Goal: Transaction & Acquisition: Purchase product/service

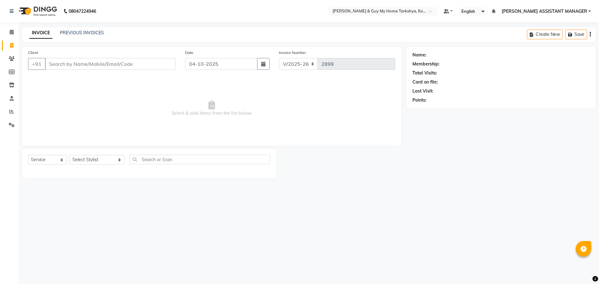
select select "7902"
select select "service"
drag, startPoint x: 10, startPoint y: 46, endPoint x: 15, endPoint y: 42, distance: 6.6
click at [10, 46] on icon at bounding box center [11, 45] width 3 height 5
select select "service"
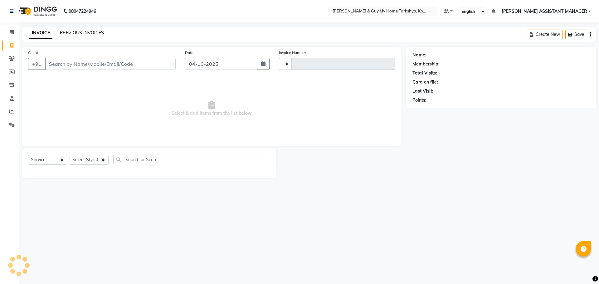
click at [82, 35] on link "PREVIOUS INVOICES" at bounding box center [82, 33] width 44 height 6
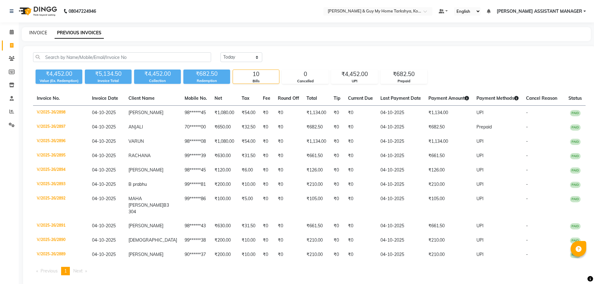
click at [41, 33] on link "INVOICE" at bounding box center [38, 33] width 18 height 6
select select "service"
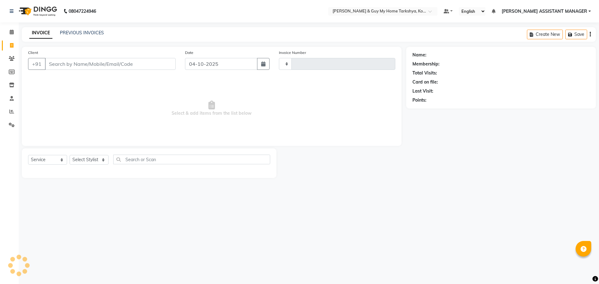
type input "2899"
select select "7902"
click at [104, 161] on select "Select Stylist [PERSON_NAME] [PERSON_NAME] [PERSON_NAME] GLORY [PERSON_NAME] JI…" at bounding box center [97, 160] width 55 height 10
click at [361, 84] on span "Select & add items from the list below" at bounding box center [211, 108] width 367 height 62
click at [115, 160] on select "Select Stylist [PERSON_NAME] [PERSON_NAME] [PERSON_NAME] GLORY [PERSON_NAME] JI…" at bounding box center [97, 160] width 55 height 10
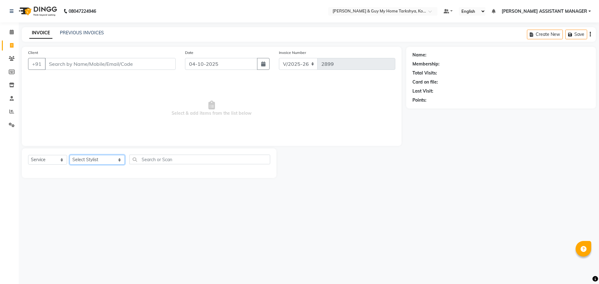
click at [116, 159] on select "Select Stylist [PERSON_NAME] [PERSON_NAME] [PERSON_NAME] GLORY [PERSON_NAME] JI…" at bounding box center [97, 160] width 55 height 10
click at [70, 155] on select "Select Stylist [PERSON_NAME] [PERSON_NAME] [PERSON_NAME] GLORY [PERSON_NAME] JI…" at bounding box center [97, 160] width 55 height 10
click at [62, 157] on select "Select Service Product Membership Package Voucher Prepaid Gift Card" at bounding box center [47, 160] width 39 height 10
click at [48, 109] on span "Select & add items from the list below" at bounding box center [211, 108] width 367 height 62
click at [7, 94] on link "Staff" at bounding box center [9, 99] width 15 height 10
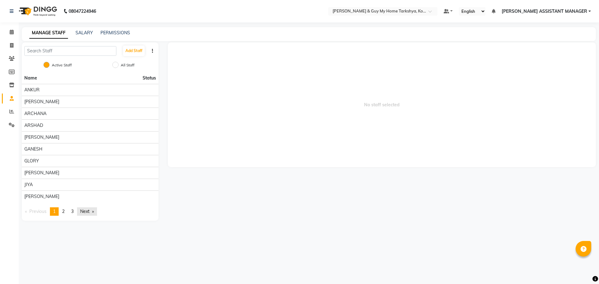
click at [88, 210] on link "Next page" at bounding box center [87, 211] width 20 height 8
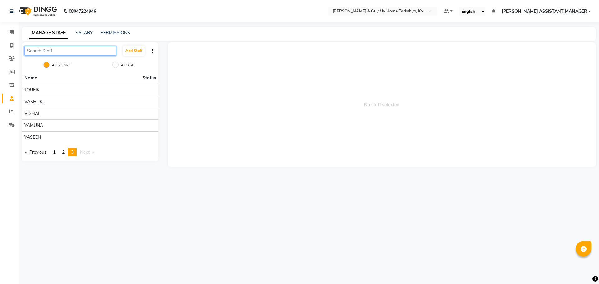
click at [56, 51] on input "text" at bounding box center [70, 51] width 92 height 10
click at [83, 31] on link "SALARY" at bounding box center [83, 33] width 17 height 6
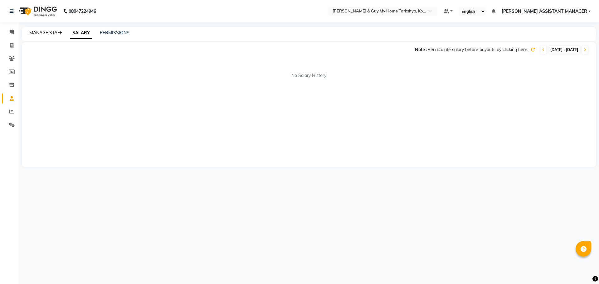
click at [44, 33] on link "MANAGE STAFF" at bounding box center [45, 33] width 33 height 6
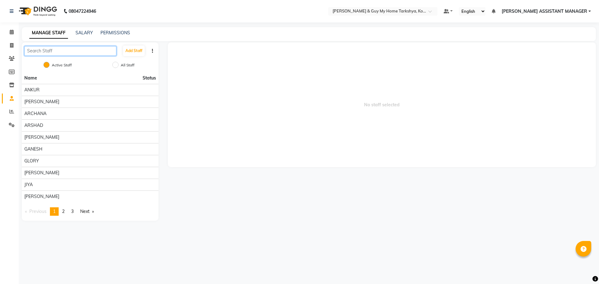
click at [49, 51] on input "text" at bounding box center [70, 51] width 92 height 10
type input "a"
click at [14, 33] on span at bounding box center [11, 32] width 11 height 7
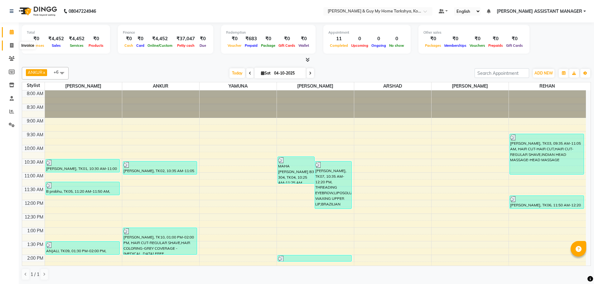
click at [11, 46] on icon at bounding box center [11, 45] width 3 height 5
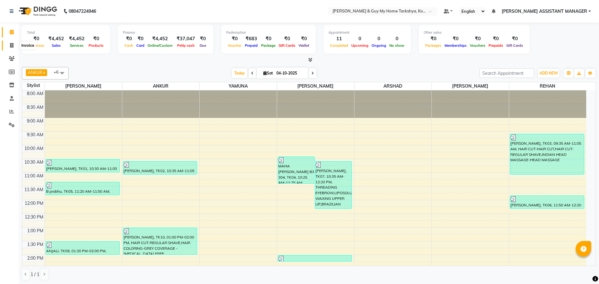
select select "service"
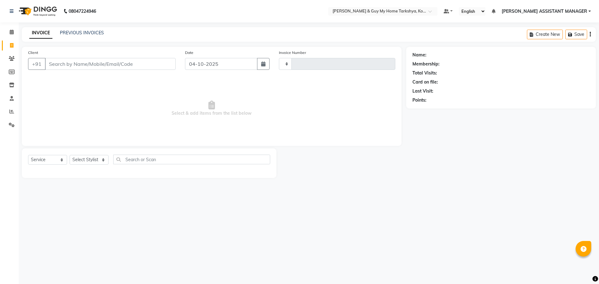
type input "2899"
select select "7902"
click at [156, 160] on input "text" at bounding box center [199, 160] width 141 height 10
type input "p"
click at [115, 159] on select "Select Stylist [PERSON_NAME] [PERSON_NAME] [PERSON_NAME] GLORY [PERSON_NAME] JI…" at bounding box center [97, 160] width 55 height 10
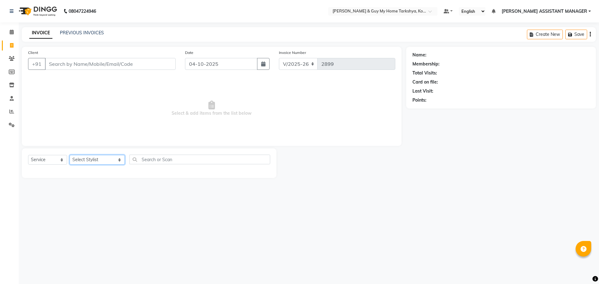
select select "93715"
click at [70, 155] on select "Select Stylist [PERSON_NAME] [PERSON_NAME] [PERSON_NAME] GLORY [PERSON_NAME] JI…" at bounding box center [97, 160] width 55 height 10
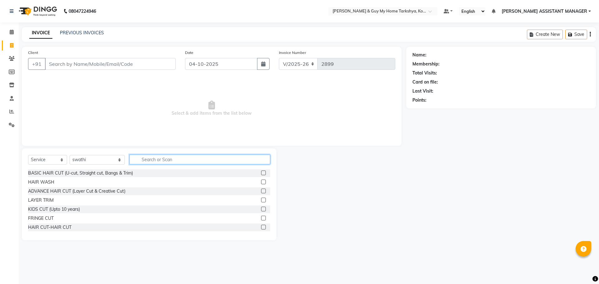
click at [146, 159] on input "text" at bounding box center [199, 160] width 141 height 10
type input "p"
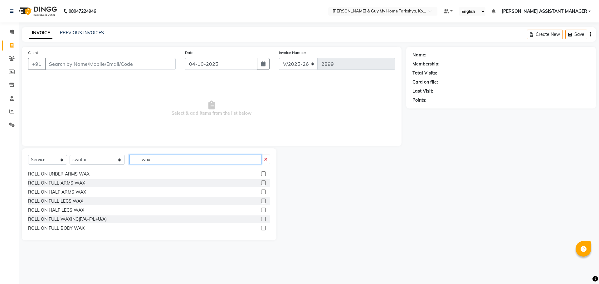
scroll to position [94, 0]
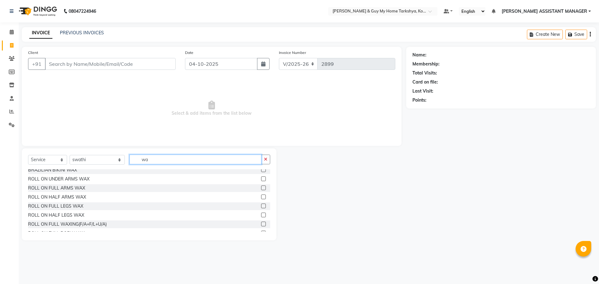
type input "w"
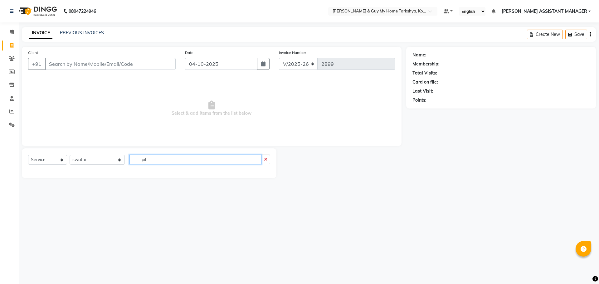
scroll to position [0, 0]
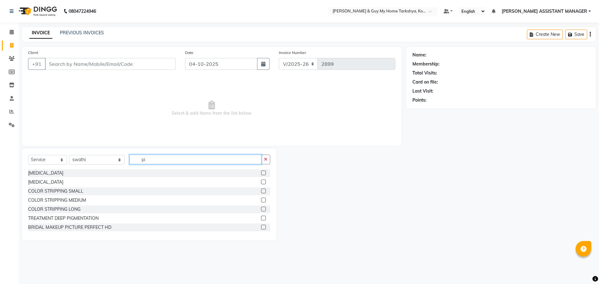
type input "p"
type input "w"
click at [155, 161] on input "text" at bounding box center [199, 160] width 141 height 10
type input "full"
click at [78, 200] on div "ROLL ON FULL ARMS WAX" at bounding box center [56, 200] width 57 height 7
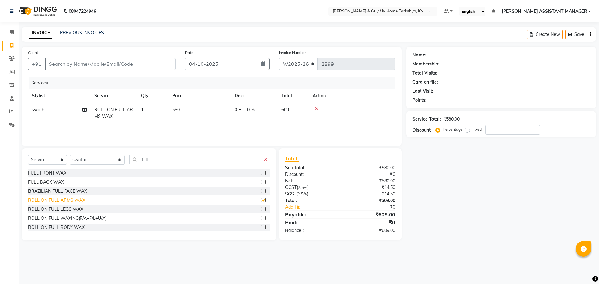
checkbox input "false"
click at [147, 160] on input "full" at bounding box center [195, 160] width 132 height 10
type input "f"
type input "thr"
click at [47, 181] on div "THREADING UPPER LIP" at bounding box center [52, 182] width 49 height 7
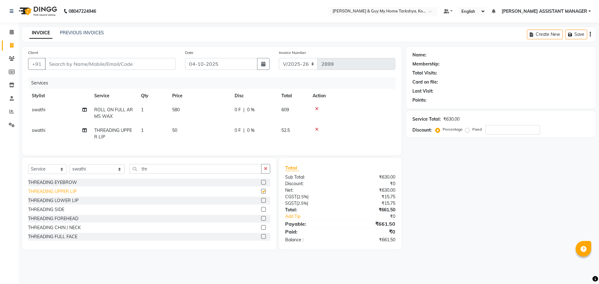
checkbox input "false"
click at [58, 184] on div "THREADING EYEBROW" at bounding box center [52, 181] width 49 height 7
checkbox input "false"
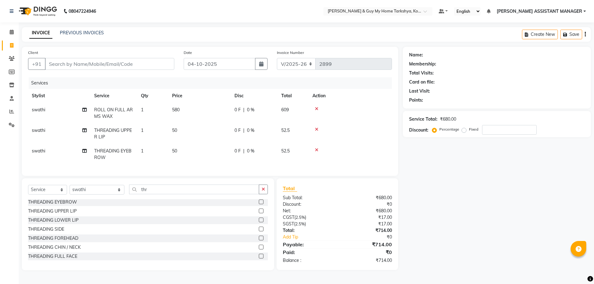
scroll to position [0, 0]
click at [146, 194] on input "thr" at bounding box center [194, 190] width 130 height 10
type input "t"
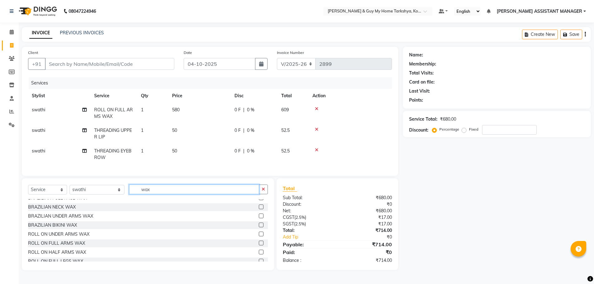
scroll to position [37, 0]
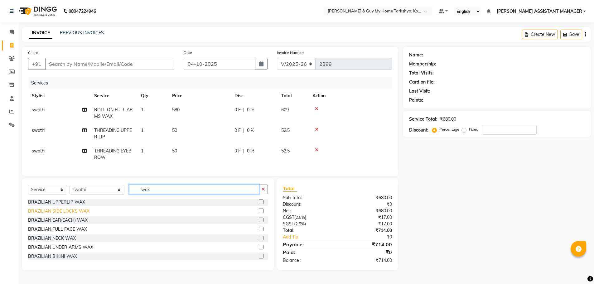
type input "wax"
click at [60, 214] on div "BRAZILIAN SIDE LOCKS WAX" at bounding box center [58, 211] width 61 height 7
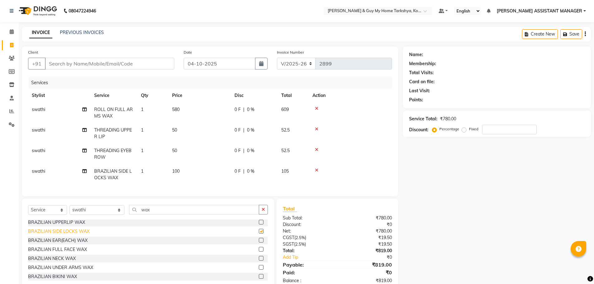
checkbox input "false"
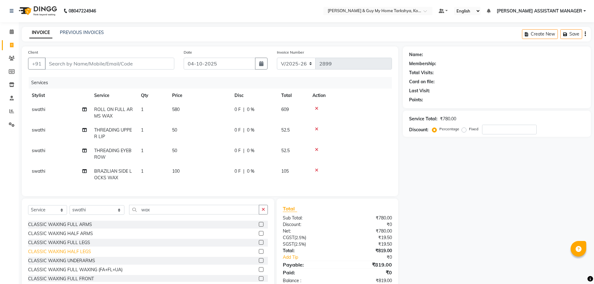
scroll to position [162, 0]
click at [316, 108] on icon at bounding box center [316, 108] width 3 height 4
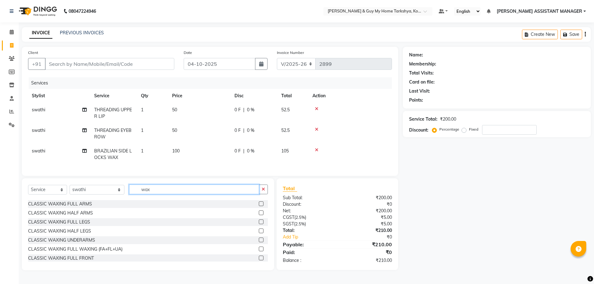
click at [148, 194] on input "wax" at bounding box center [194, 190] width 130 height 10
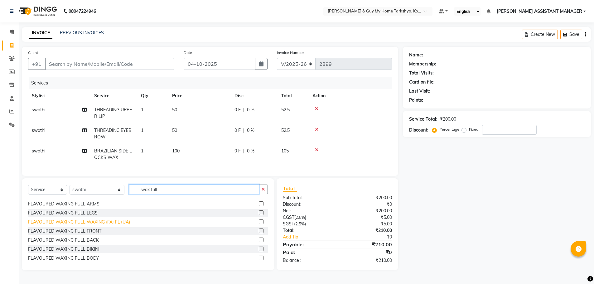
type input "wax full"
click at [84, 225] on div "FLAVOURED WAXING FULL WAXING (FA+FL+UA)" at bounding box center [79, 222] width 102 height 7
checkbox input "false"
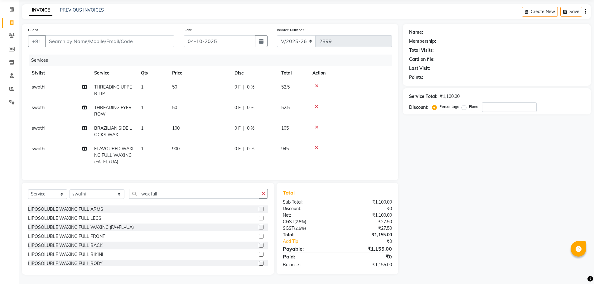
scroll to position [27, 0]
click at [165, 38] on input "Client" at bounding box center [109, 41] width 129 height 12
type input "7"
type input "0"
type input "7893520363"
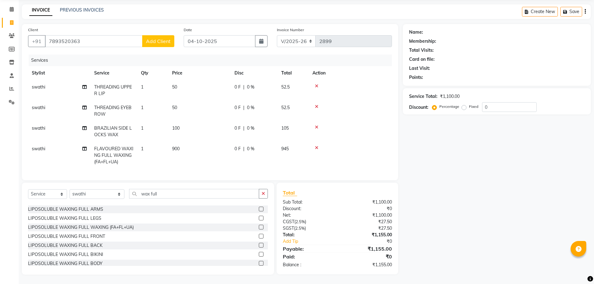
click at [162, 38] on span "Add Client" at bounding box center [158, 41] width 25 height 6
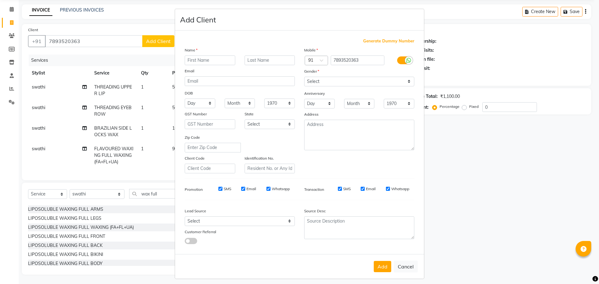
click at [509, 190] on ngb-modal-window "Add Client Generate Dummy Number Name Email DOB Day 01 02 03 04 05 06 07 08 09 …" at bounding box center [299, 142] width 599 height 284
drag, startPoint x: 473, startPoint y: 146, endPoint x: 481, endPoint y: 183, distance: 38.5
click at [475, 159] on ngb-modal-window "Add Client Generate Dummy Number Name Email DOB Day 01 02 03 04 05 06 07 08 09 …" at bounding box center [299, 142] width 599 height 284
click at [209, 60] on input "text" at bounding box center [210, 60] width 51 height 10
type input "shree"
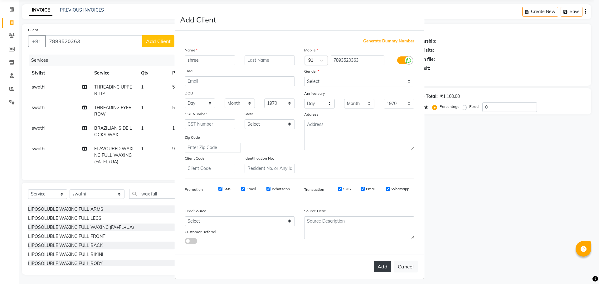
click at [377, 266] on button "Add" at bounding box center [382, 266] width 17 height 11
click at [398, 266] on button "Cancel" at bounding box center [405, 267] width 24 height 12
select select
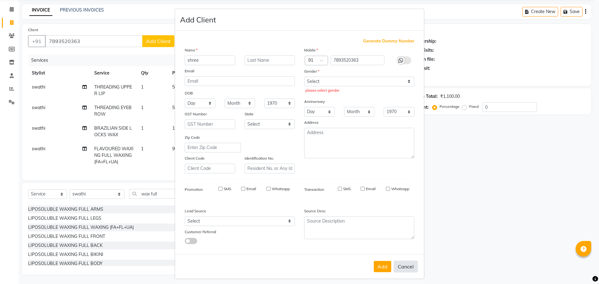
select select
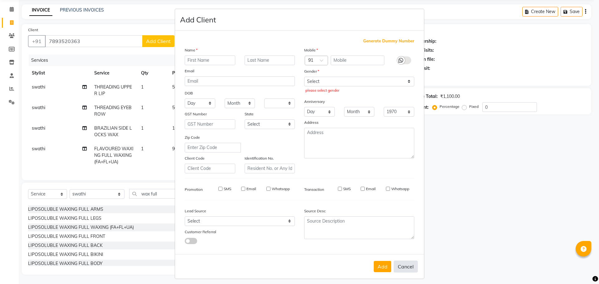
checkbox input "false"
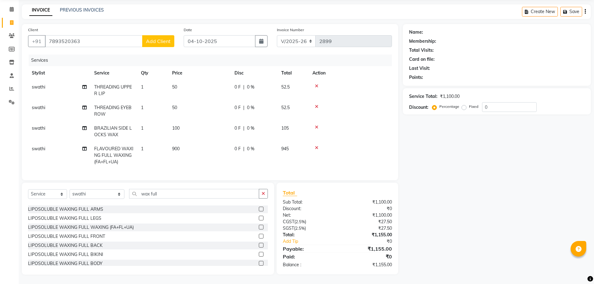
click at [439, 104] on label "Percentage" at bounding box center [449, 107] width 20 height 6
click at [434, 104] on input "Percentage" at bounding box center [435, 106] width 4 height 4
click at [447, 93] on div "₹1,100.00" at bounding box center [450, 96] width 20 height 7
click at [462, 93] on div "Service Total: ₹1,100.00" at bounding box center [497, 96] width 176 height 7
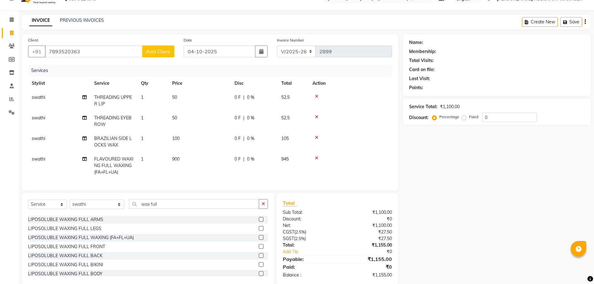
scroll to position [0, 0]
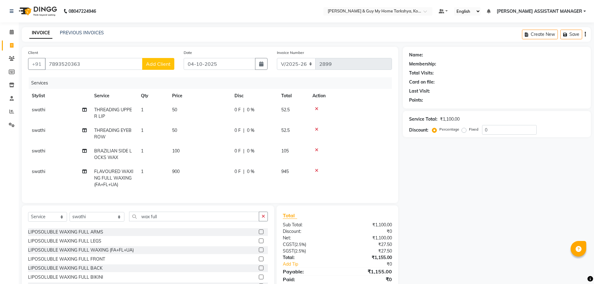
click at [575, 245] on div at bounding box center [579, 249] width 16 height 16
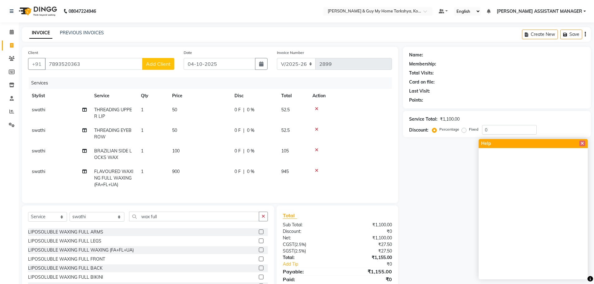
click at [418, 198] on div "Name: Membership: Total Visits: Card on file: Last Visit: Points: Service Total…" at bounding box center [499, 172] width 193 height 251
click at [583, 142] on icon at bounding box center [582, 143] width 3 height 4
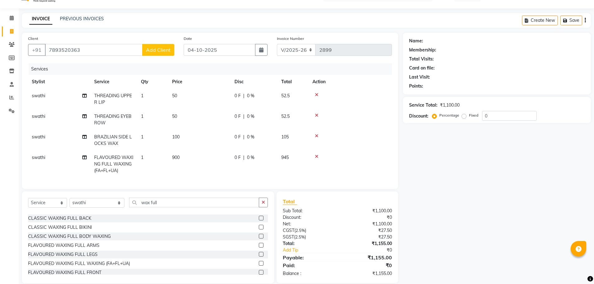
scroll to position [27, 0]
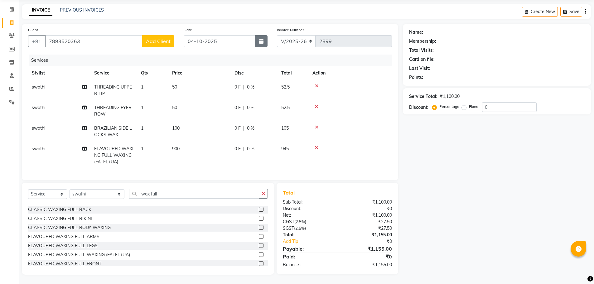
click at [262, 39] on button "button" at bounding box center [261, 41] width 12 height 12
select select "10"
select select "2025"
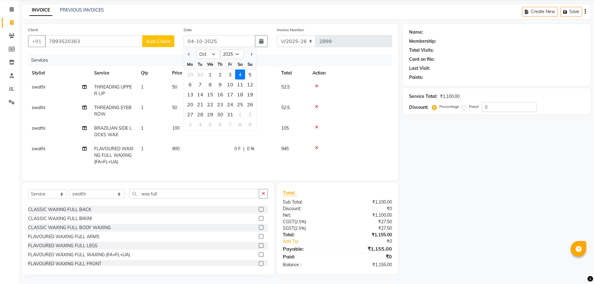
click at [436, 156] on div "Name: Membership: Total Visits: Card on file: Last Visit: Points: Service Total…" at bounding box center [499, 149] width 193 height 251
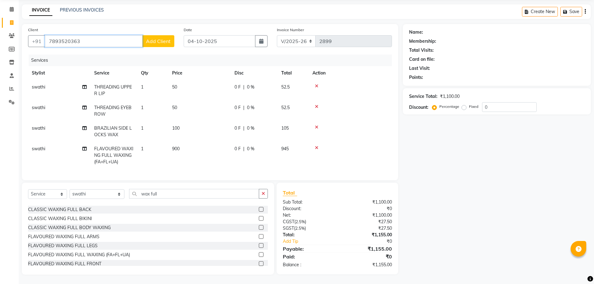
click at [114, 37] on input "7893520363" at bounding box center [94, 41] width 98 height 12
click at [521, 121] on div "Name: Membership: Total Visits: Card on file: Last Visit: Points: Service Total…" at bounding box center [499, 149] width 193 height 251
click at [424, 156] on div "Name: Membership: Total Visits: Card on file: Last Visit: Points: Service Total…" at bounding box center [499, 149] width 193 height 251
click at [442, 93] on div "₹1,100.00" at bounding box center [450, 96] width 20 height 7
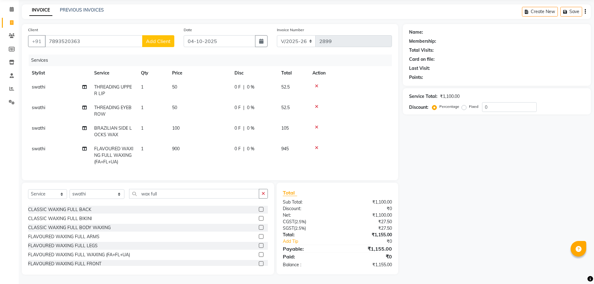
click at [442, 93] on div "₹1,100.00" at bounding box center [450, 96] width 20 height 7
click at [414, 93] on div "Service Total:" at bounding box center [423, 96] width 28 height 7
click at [449, 39] on div "Membership:" at bounding box center [497, 41] width 176 height 7
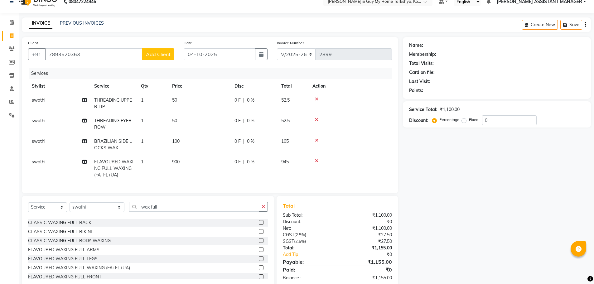
scroll to position [0, 0]
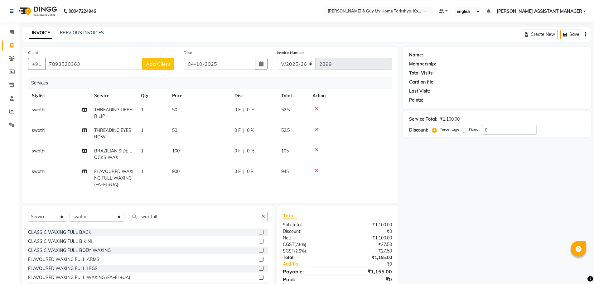
click at [434, 210] on div "Name: Membership: Total Visits: Card on file: Last Visit: Points: Service Total…" at bounding box center [499, 172] width 193 height 251
click at [156, 62] on span "Add Client" at bounding box center [158, 64] width 25 height 6
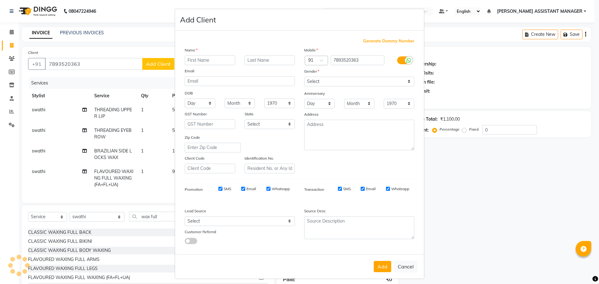
click at [211, 57] on input "text" at bounding box center [210, 60] width 51 height 10
click at [452, 195] on ngb-modal-window "Add Client Generate Dummy Number Name Email DOB Day 01 02 03 04 05 06 07 08 09 …" at bounding box center [299, 142] width 599 height 284
click at [410, 267] on button "Cancel" at bounding box center [405, 267] width 24 height 12
select select
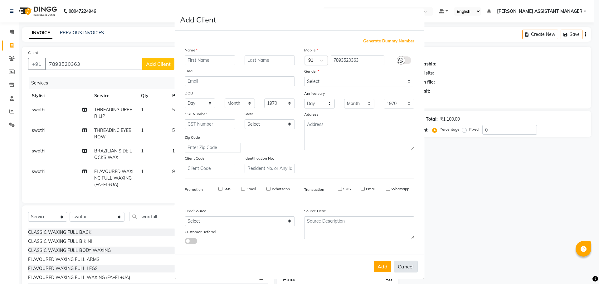
select select
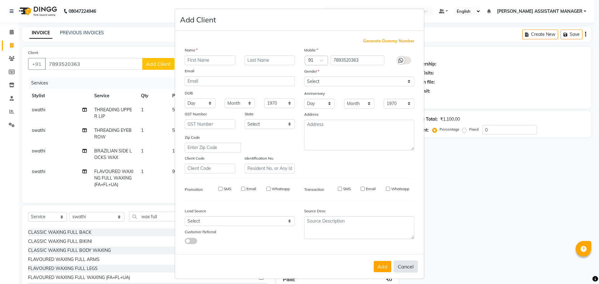
checkbox input "false"
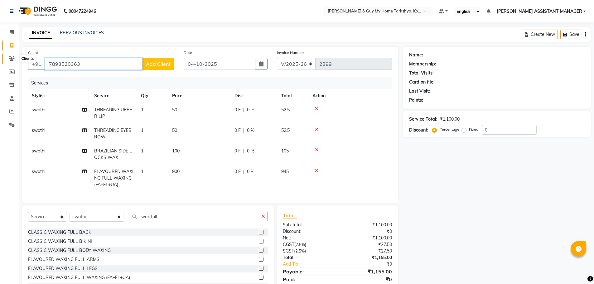
drag, startPoint x: 93, startPoint y: 67, endPoint x: 12, endPoint y: 61, distance: 81.2
click at [12, 61] on app-home "08047224946 Select Location × [PERSON_NAME] & Guy My Home Tarkshya, Kokapet Def…" at bounding box center [297, 153] width 594 height 307
click at [107, 58] on input "7893520363" at bounding box center [94, 64] width 98 height 12
click at [154, 67] on button "Add Client" at bounding box center [158, 64] width 32 height 12
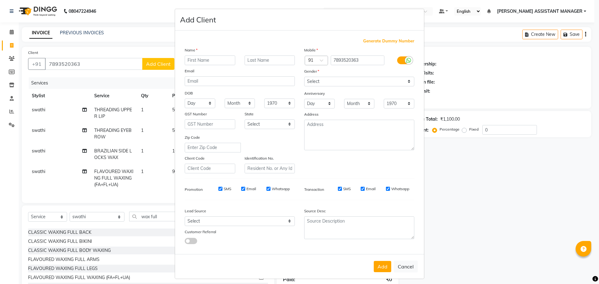
click at [201, 59] on input "text" at bounding box center [210, 60] width 51 height 10
type input "trakshya client"
click at [317, 80] on select "Select [DEMOGRAPHIC_DATA] [DEMOGRAPHIC_DATA] Other Prefer Not To Say" at bounding box center [359, 82] width 110 height 10
select select "[DEMOGRAPHIC_DATA]"
click at [304, 77] on select "Select [DEMOGRAPHIC_DATA] [DEMOGRAPHIC_DATA] Other Prefer Not To Say" at bounding box center [359, 82] width 110 height 10
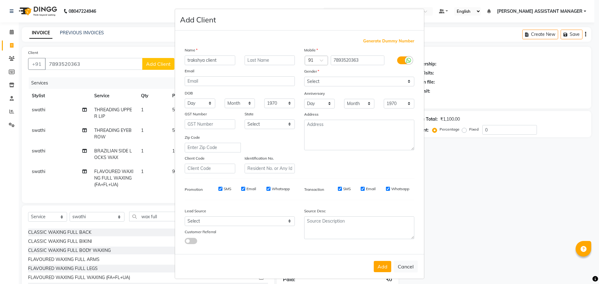
drag, startPoint x: 382, startPoint y: 271, endPoint x: 378, endPoint y: 282, distance: 11.8
click at [381, 276] on div "Add Cancel" at bounding box center [299, 266] width 249 height 25
click at [381, 264] on button "Add" at bounding box center [382, 266] width 17 height 11
type input "78******63"
select select
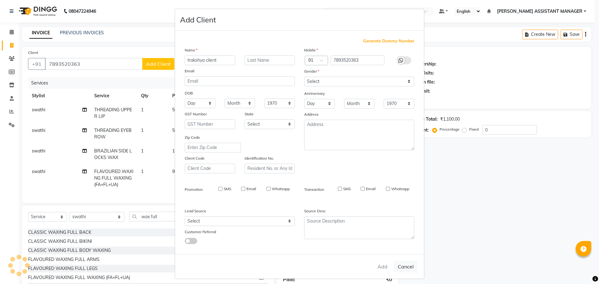
select select
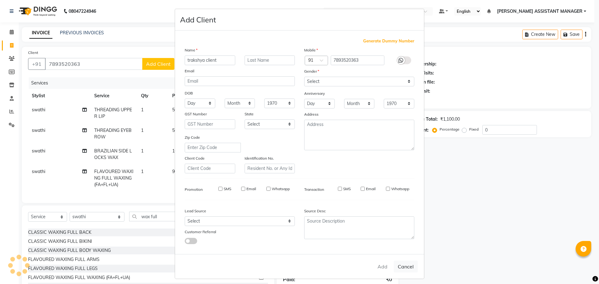
select select
checkbox input "false"
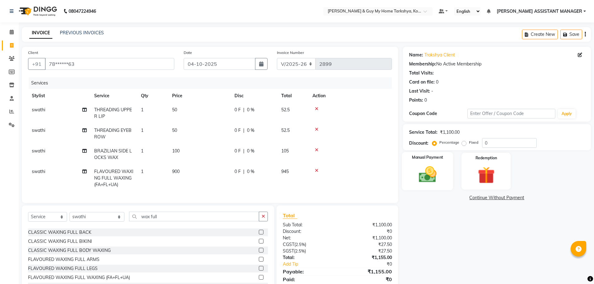
click at [436, 161] on div "Manual Payment" at bounding box center [427, 171] width 51 height 38
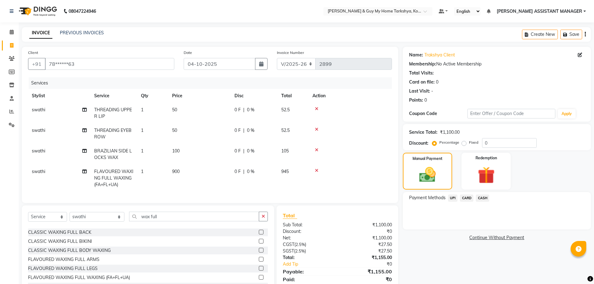
click at [463, 195] on span "CARD" at bounding box center [466, 198] width 13 height 7
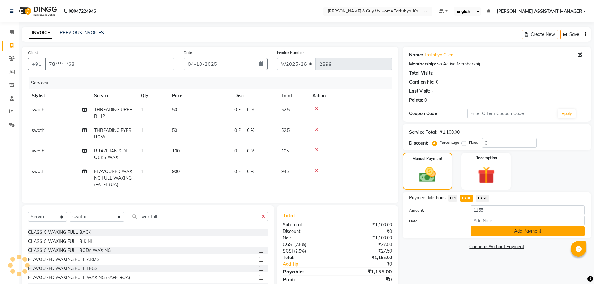
click at [486, 229] on button "Add Payment" at bounding box center [527, 231] width 114 height 10
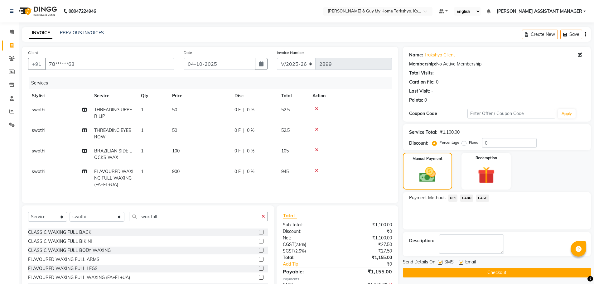
click at [489, 268] on button "Checkout" at bounding box center [497, 273] width 188 height 10
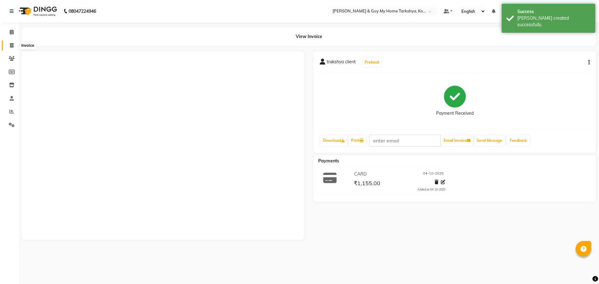
click at [12, 46] on icon at bounding box center [11, 45] width 3 height 5
select select "service"
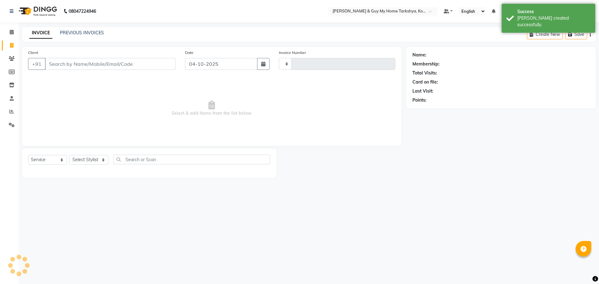
type input "2900"
select select "7902"
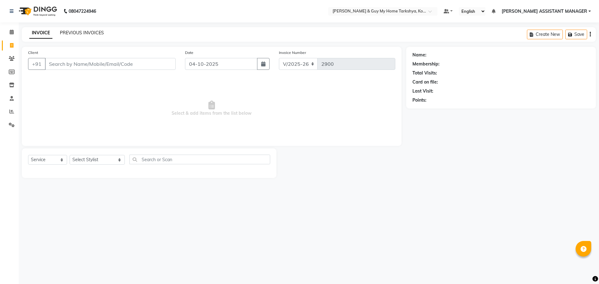
click at [84, 32] on link "PREVIOUS INVOICES" at bounding box center [82, 33] width 44 height 6
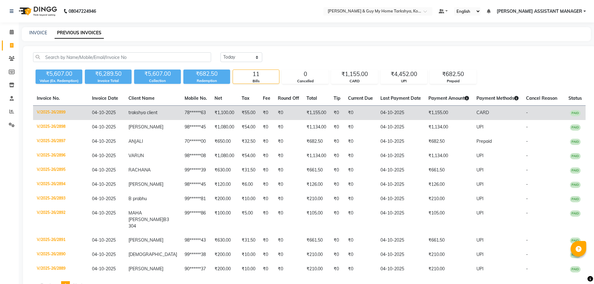
click at [181, 119] on td "78******63" at bounding box center [196, 113] width 30 height 15
